Goal: Check status: Check status

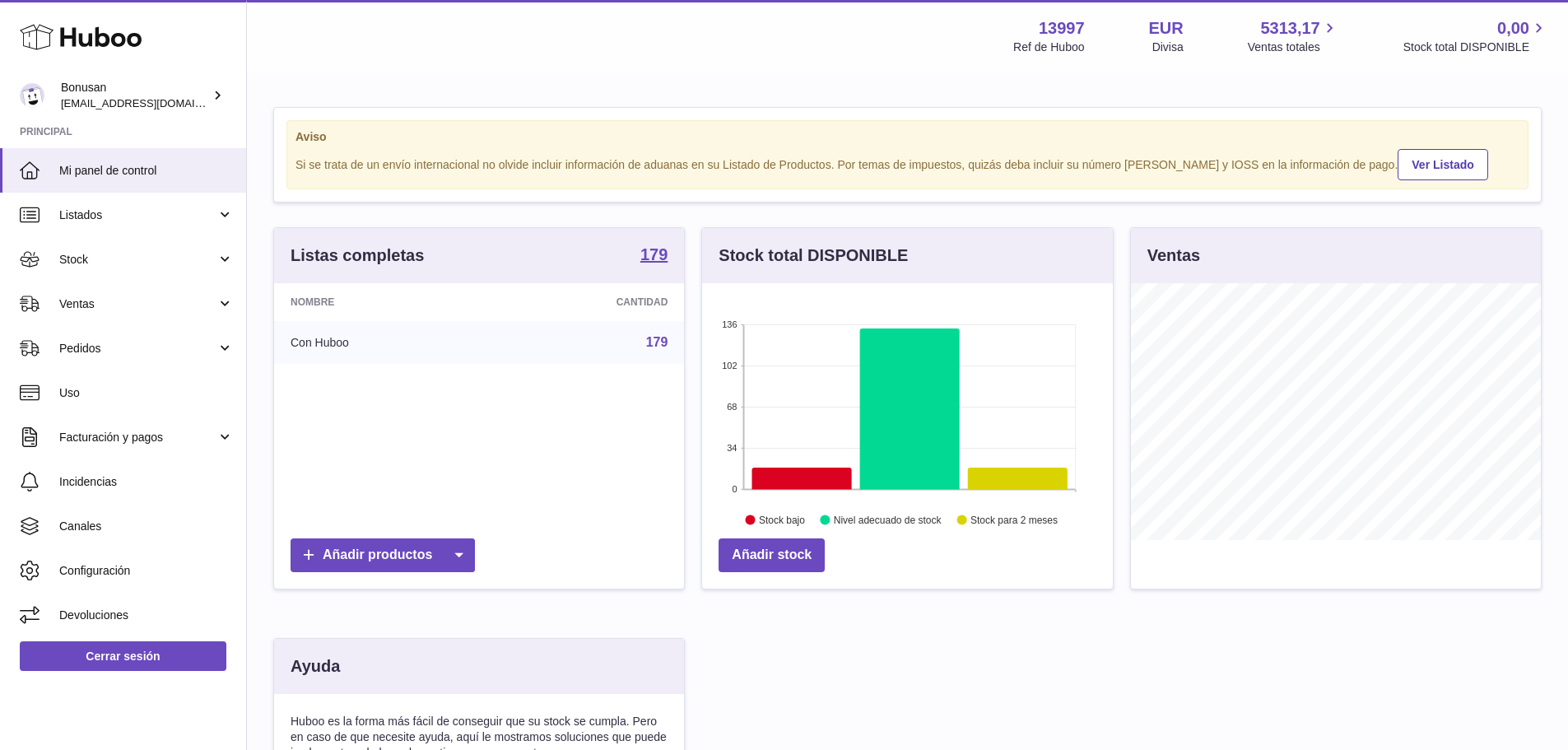
scroll to position [257, 411]
click at [65, 301] on span "Ventas" at bounding box center [138, 303] width 157 height 16
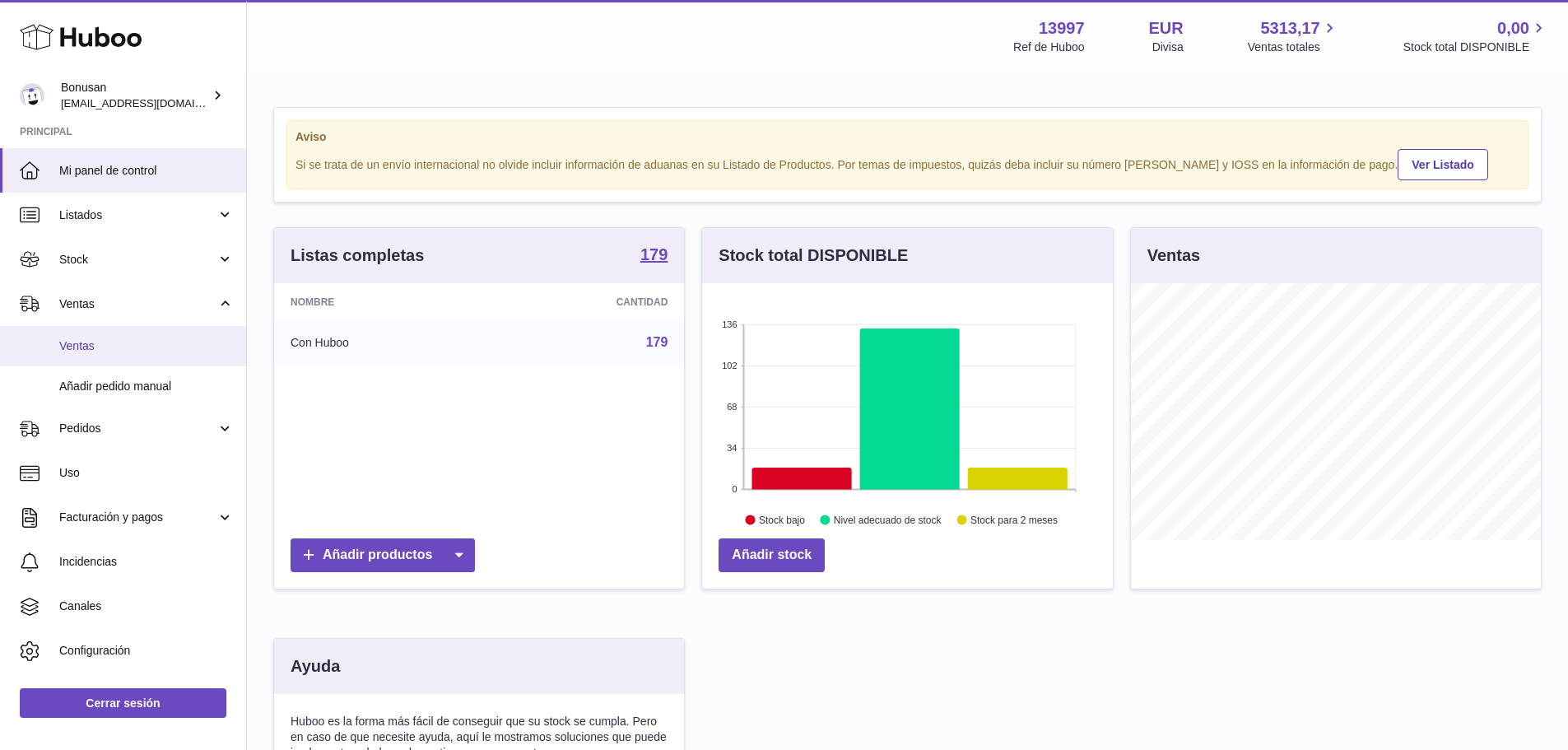
click at [87, 342] on span "Ventas" at bounding box center [146, 345] width 175 height 16
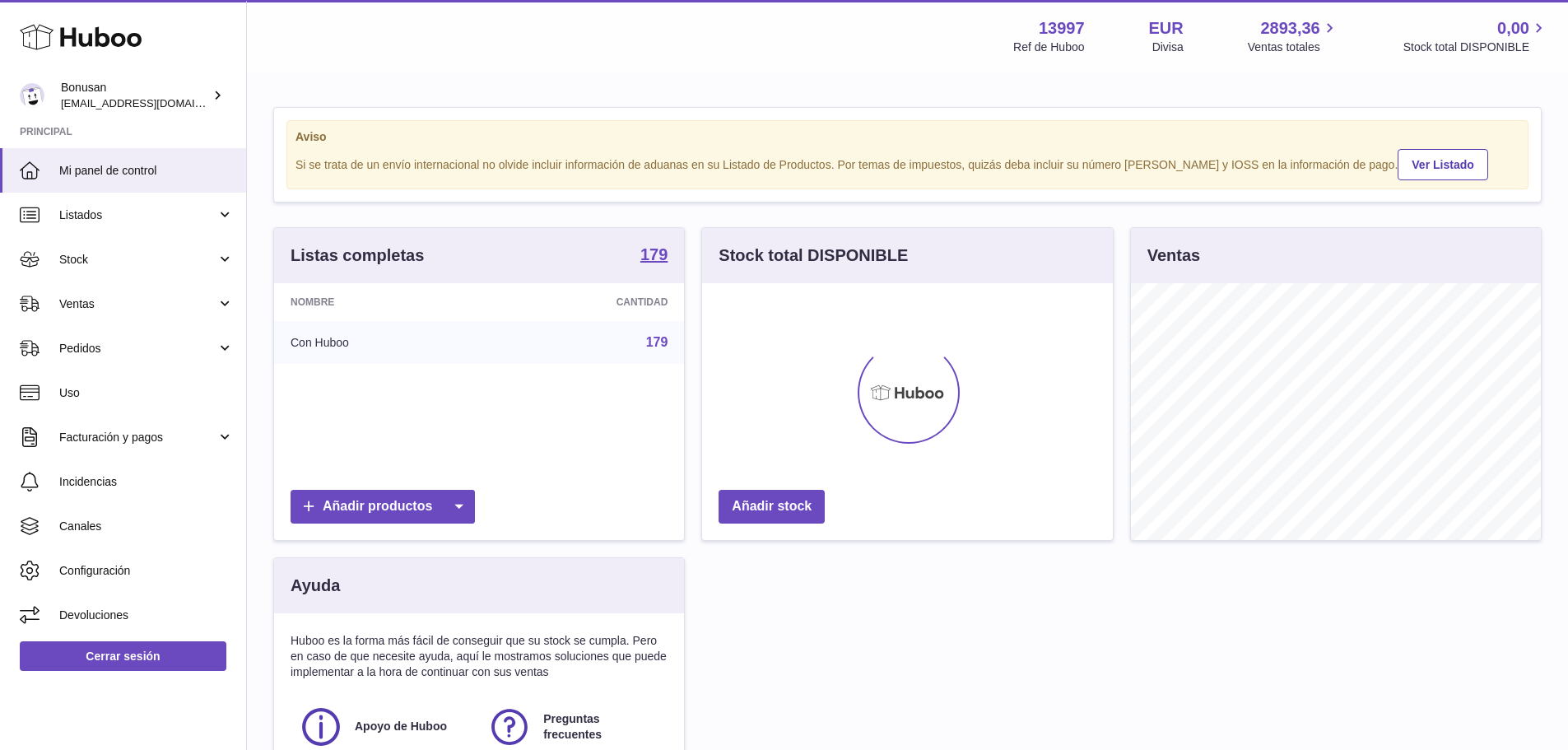
scroll to position [257, 411]
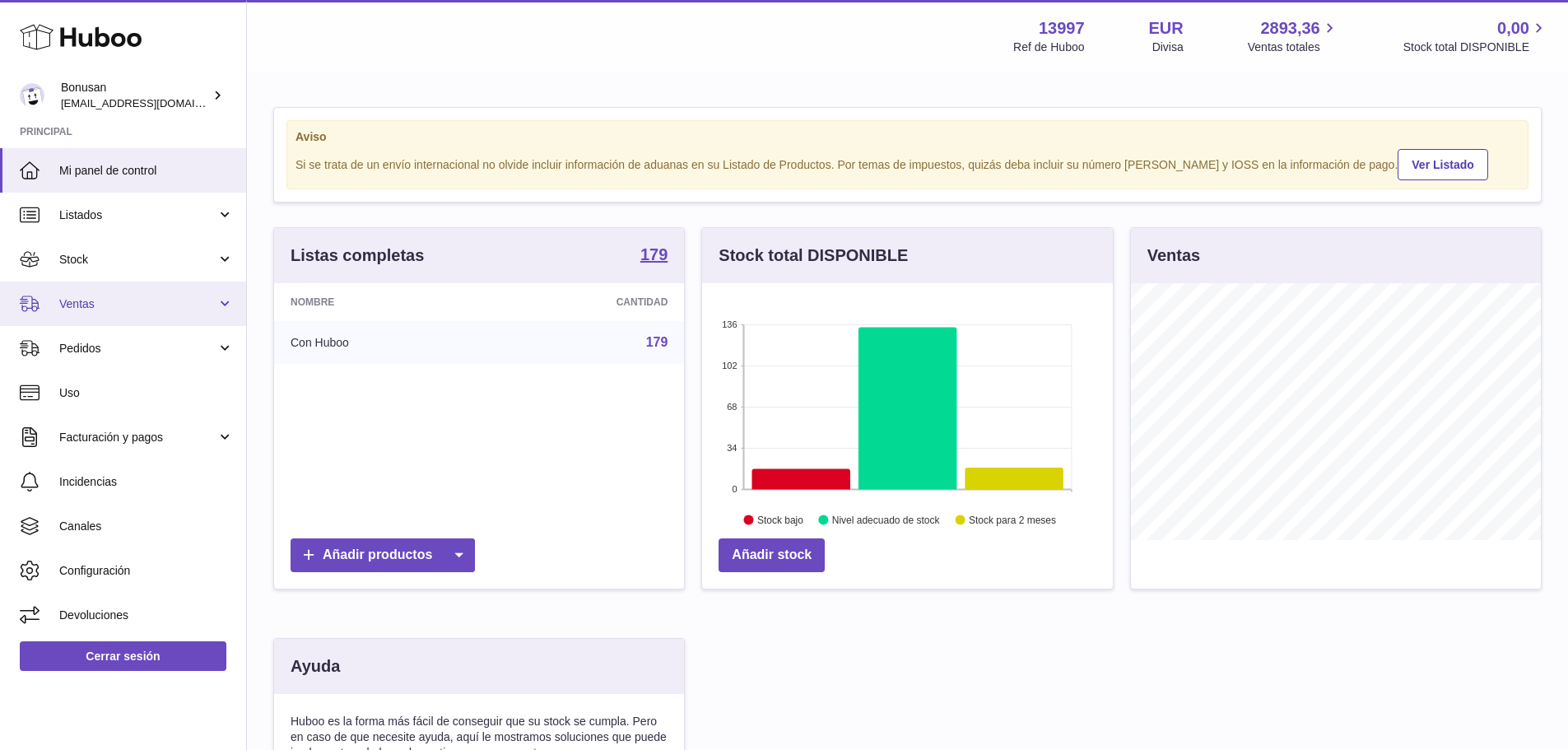
click at [82, 309] on span "Ventas" at bounding box center [138, 303] width 157 height 16
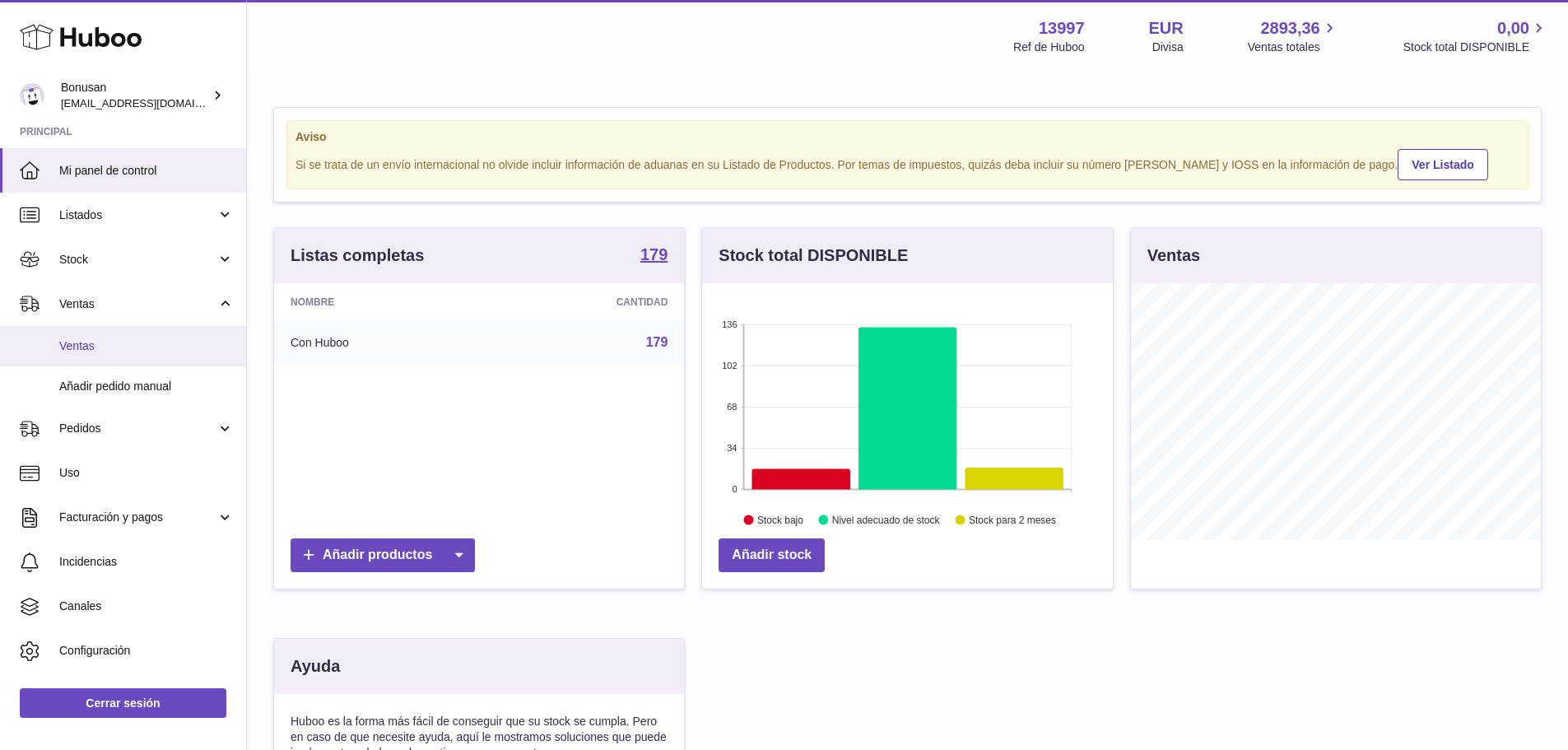
click at [72, 344] on span "Ventas" at bounding box center [146, 345] width 175 height 16
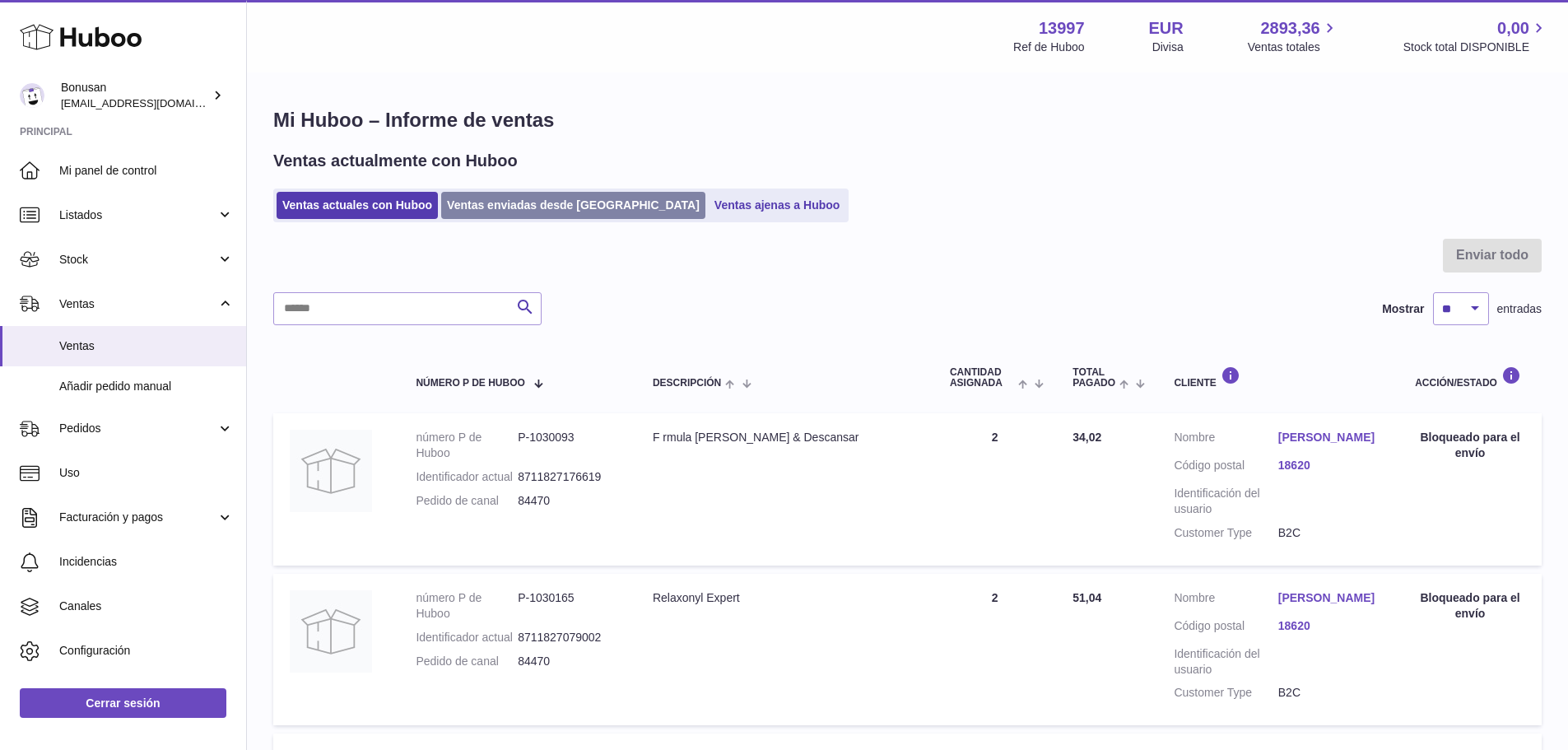
click at [498, 203] on link "Ventas enviadas desde Huboo" at bounding box center [573, 206] width 264 height 27
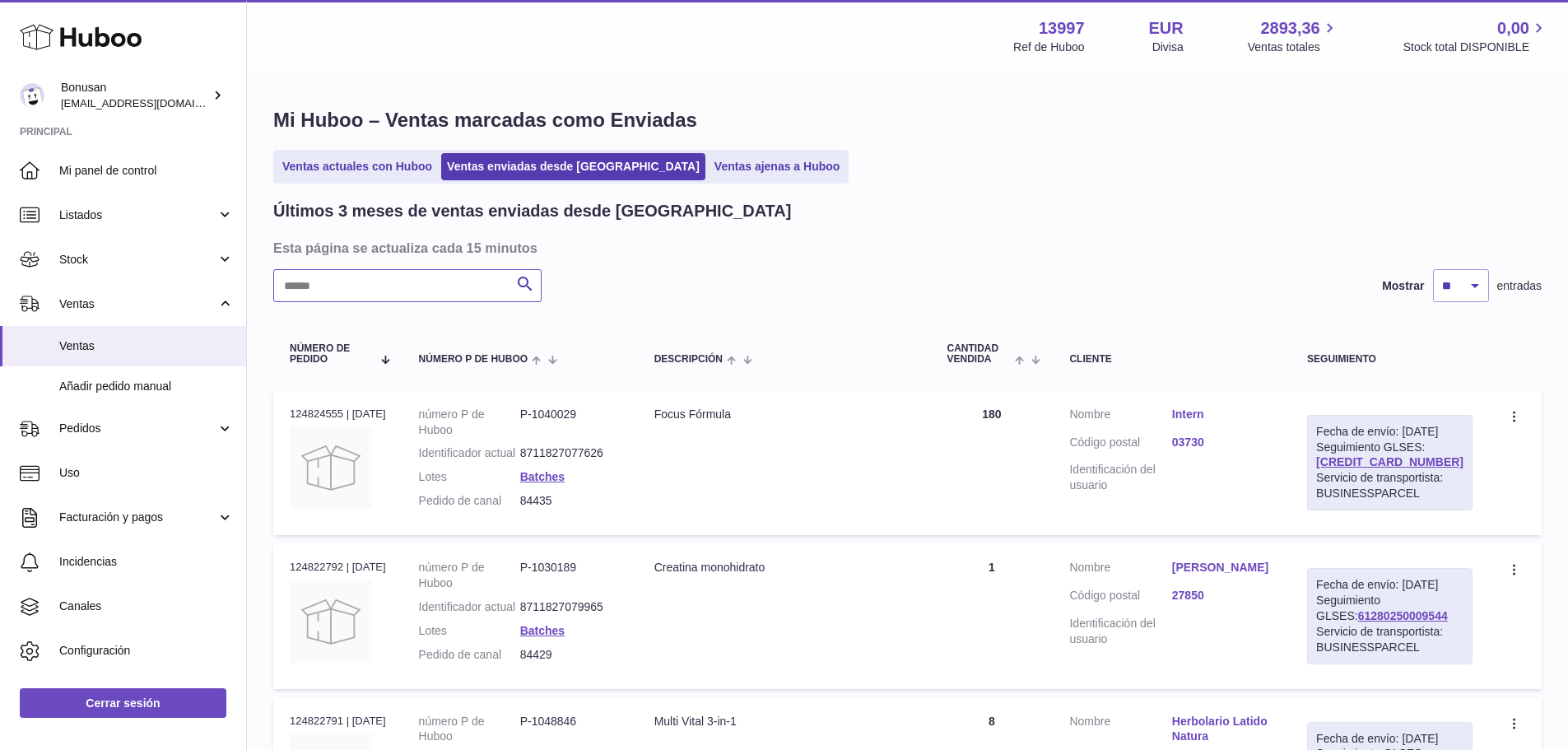
click at [372, 290] on input "text" at bounding box center [408, 286] width 269 height 33
type input "*****"
click at [1372, 469] on link "61280250027822" at bounding box center [1390, 461] width 147 height 13
